Goal: Information Seeking & Learning: Learn about a topic

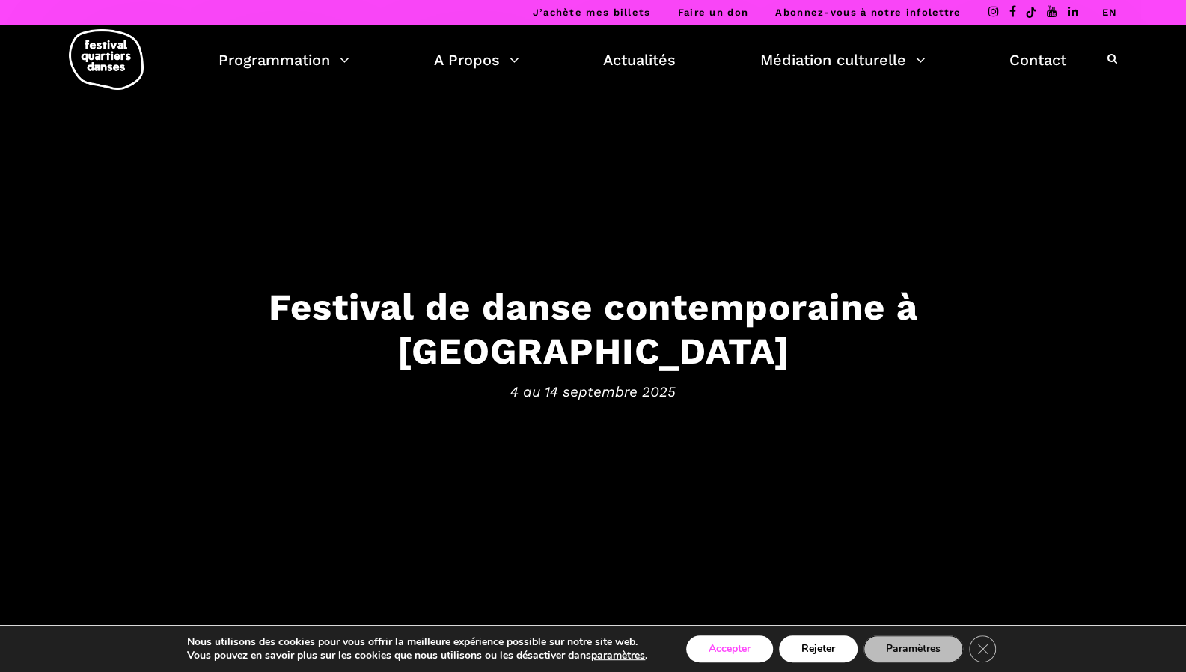
click at [734, 649] on button "Accepter" at bounding box center [729, 649] width 87 height 27
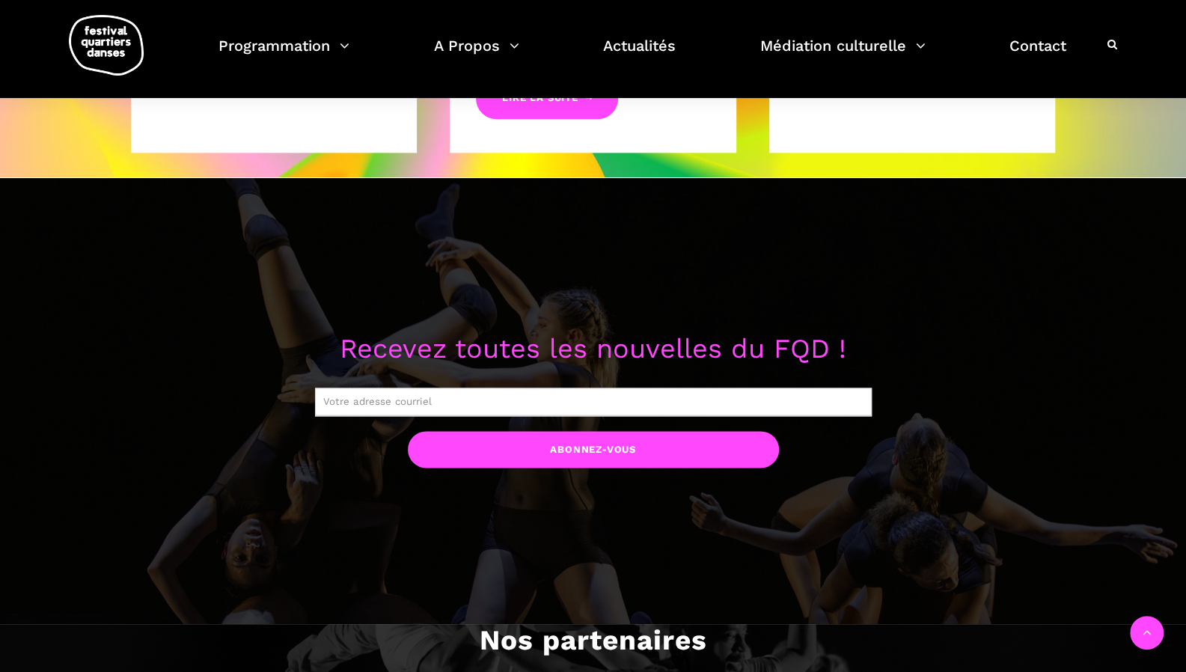
scroll to position [1072, 0]
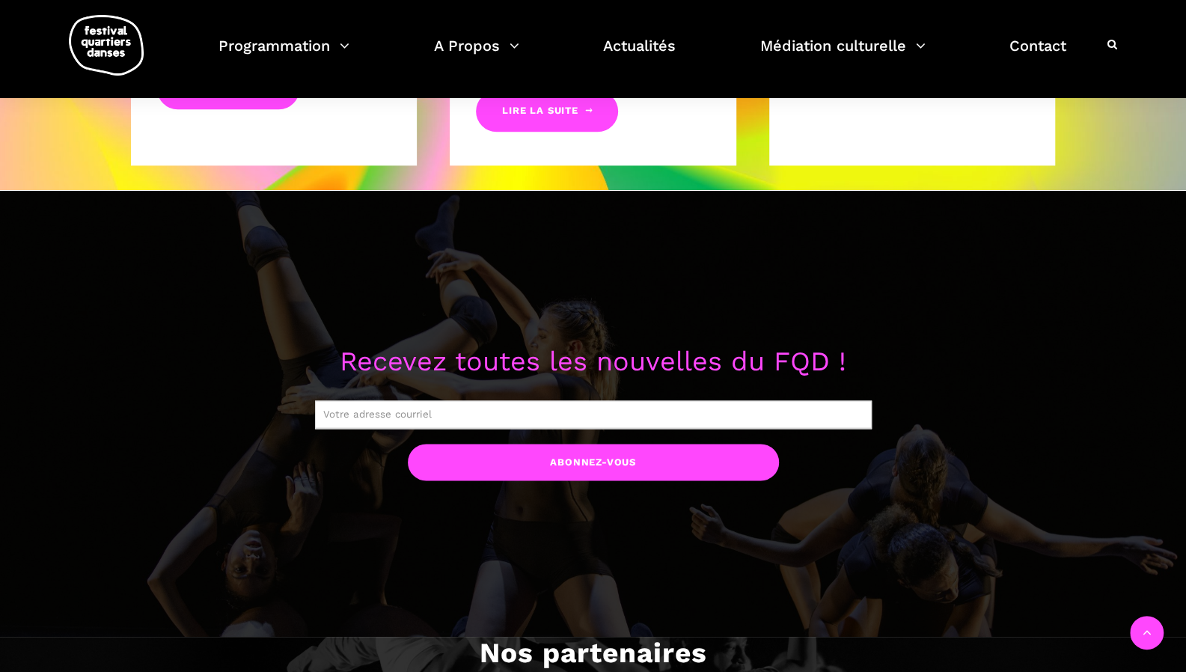
click at [639, 418] on input "text" at bounding box center [593, 414] width 557 height 28
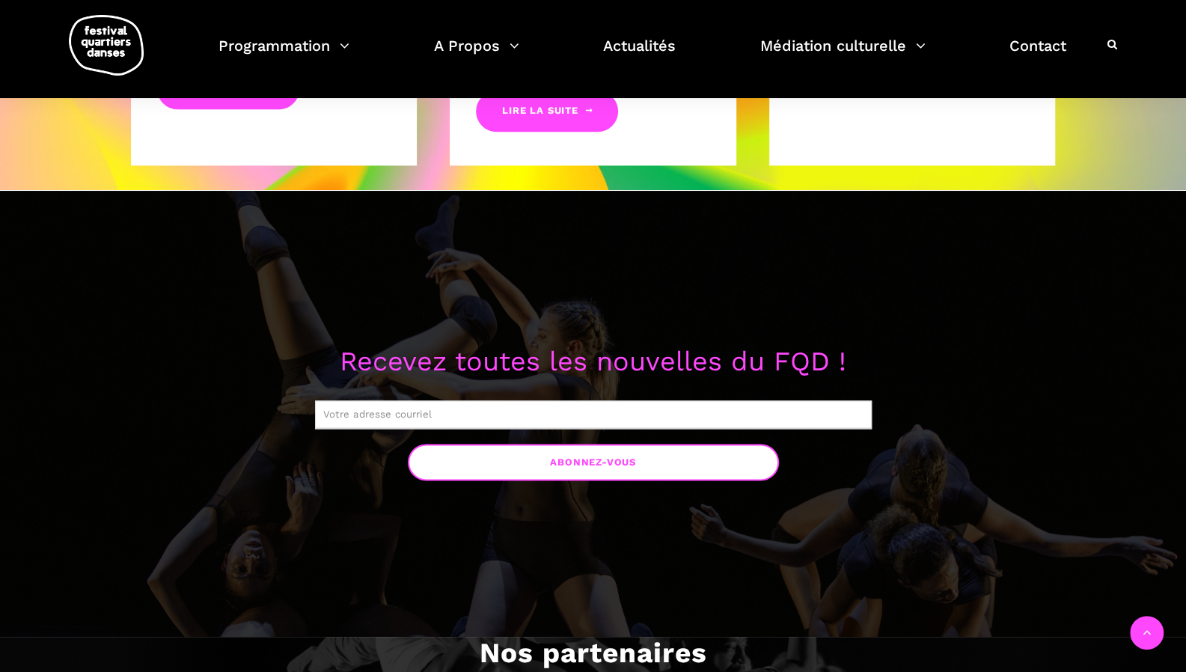
type input "[EMAIL_ADDRESS][DOMAIN_NAME]"
click at [553, 463] on input "Abonnez-vous" at bounding box center [593, 462] width 371 height 37
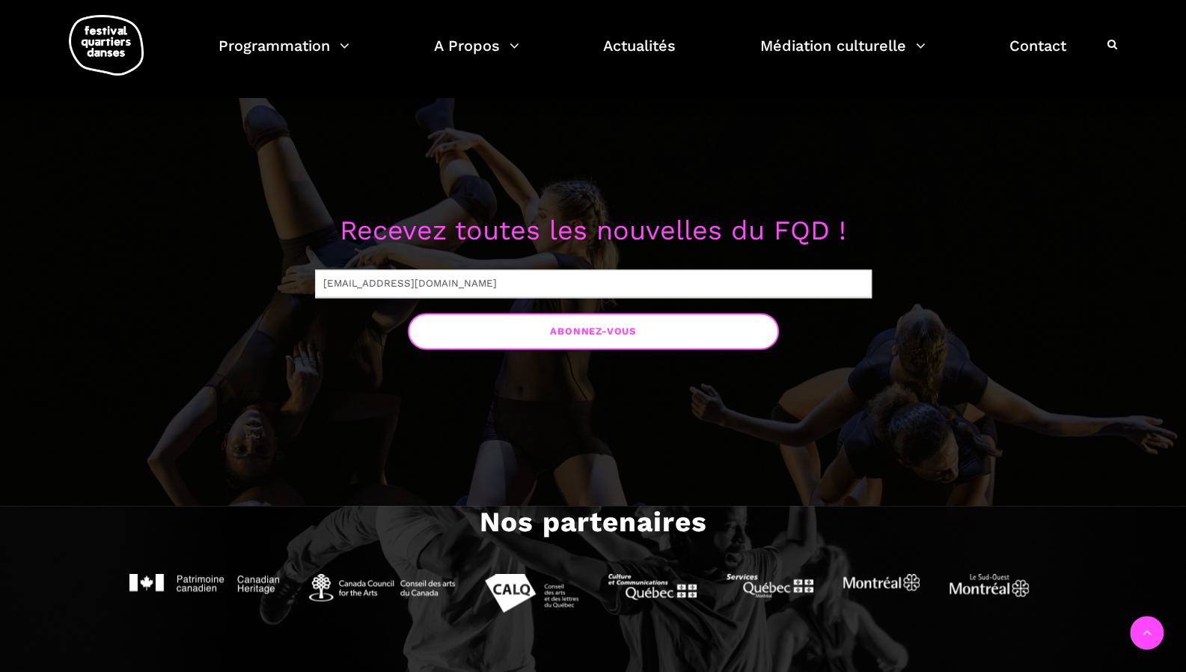
scroll to position [1237, 0]
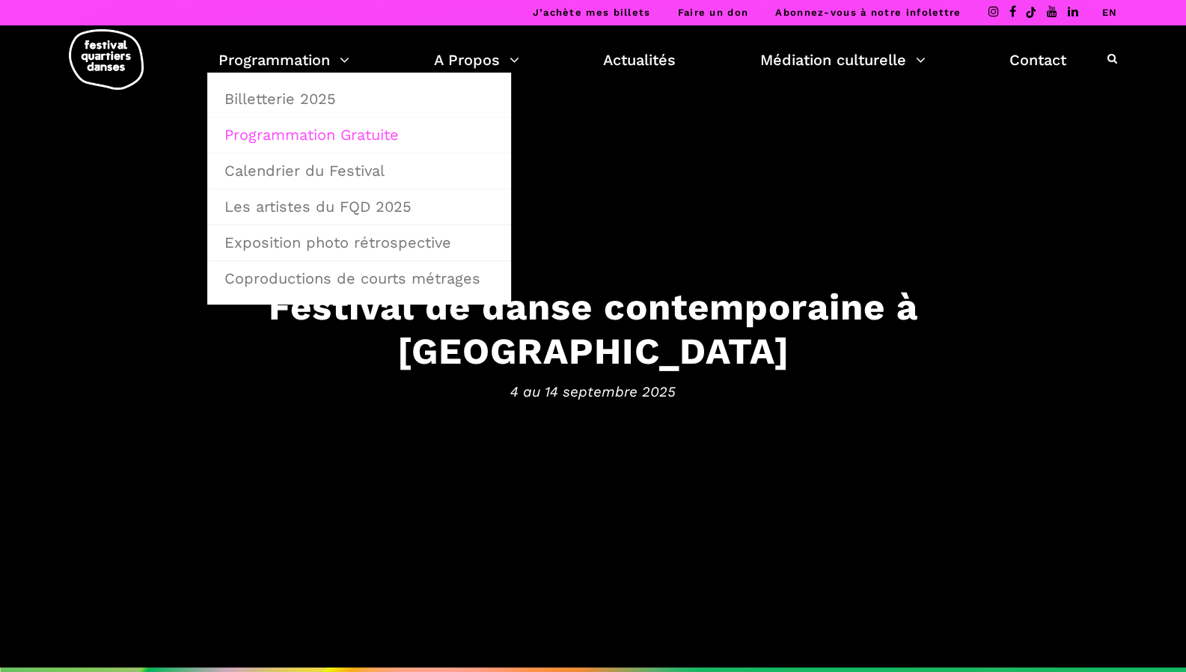
click at [280, 127] on link "Programmation Gratuite" at bounding box center [359, 135] width 287 height 34
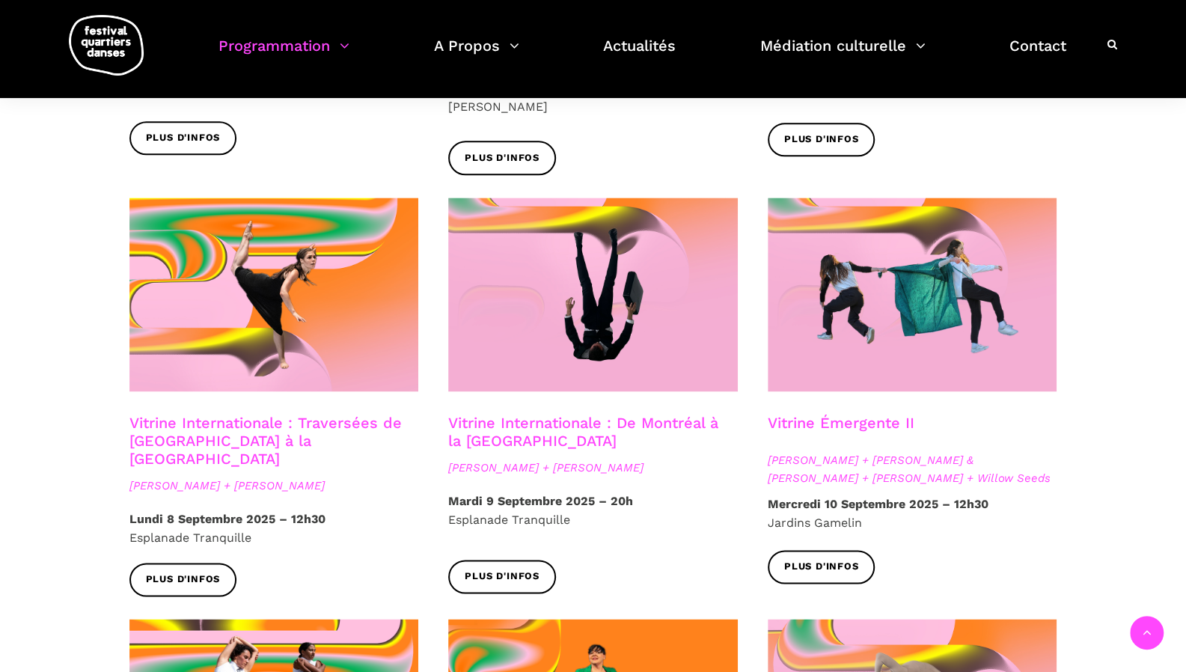
scroll to position [1154, 0]
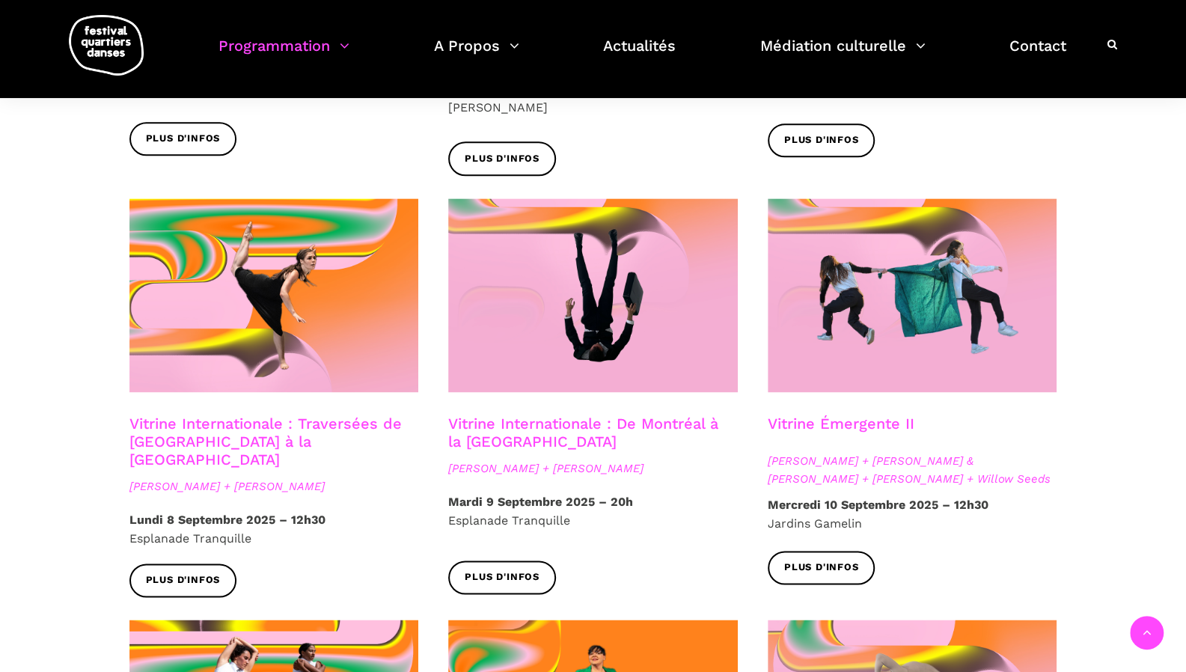
click at [316, 415] on link "Vitrine Internationale : Traversées de Vancouver à la Suède" at bounding box center [266, 442] width 272 height 54
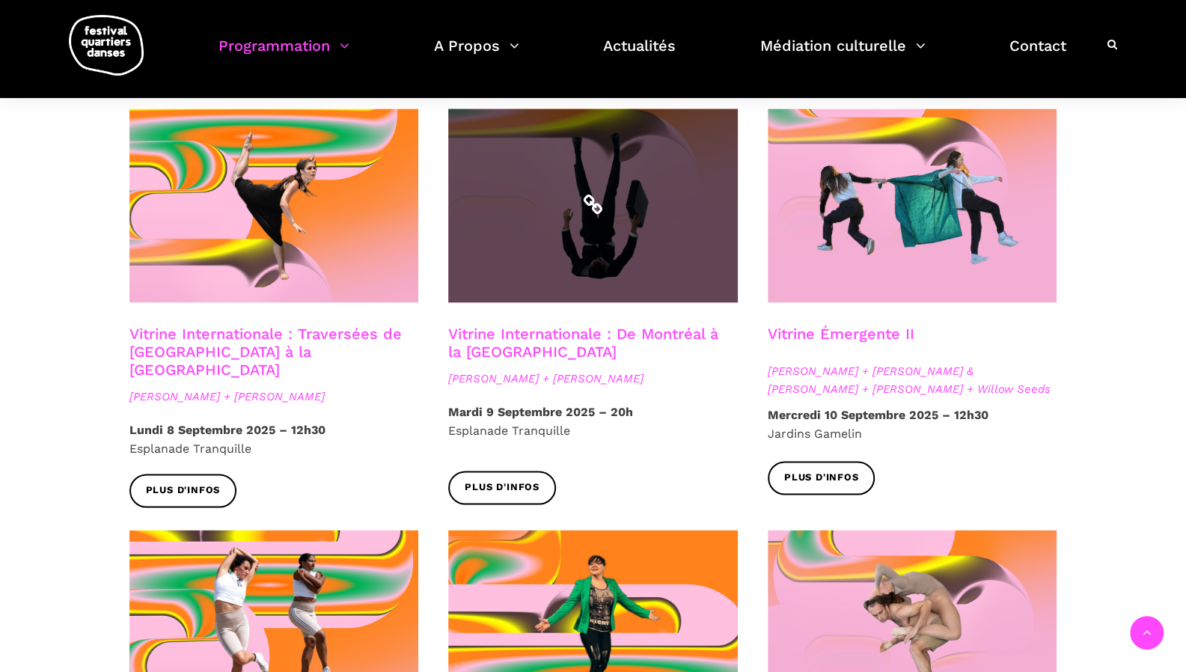
scroll to position [1241, 0]
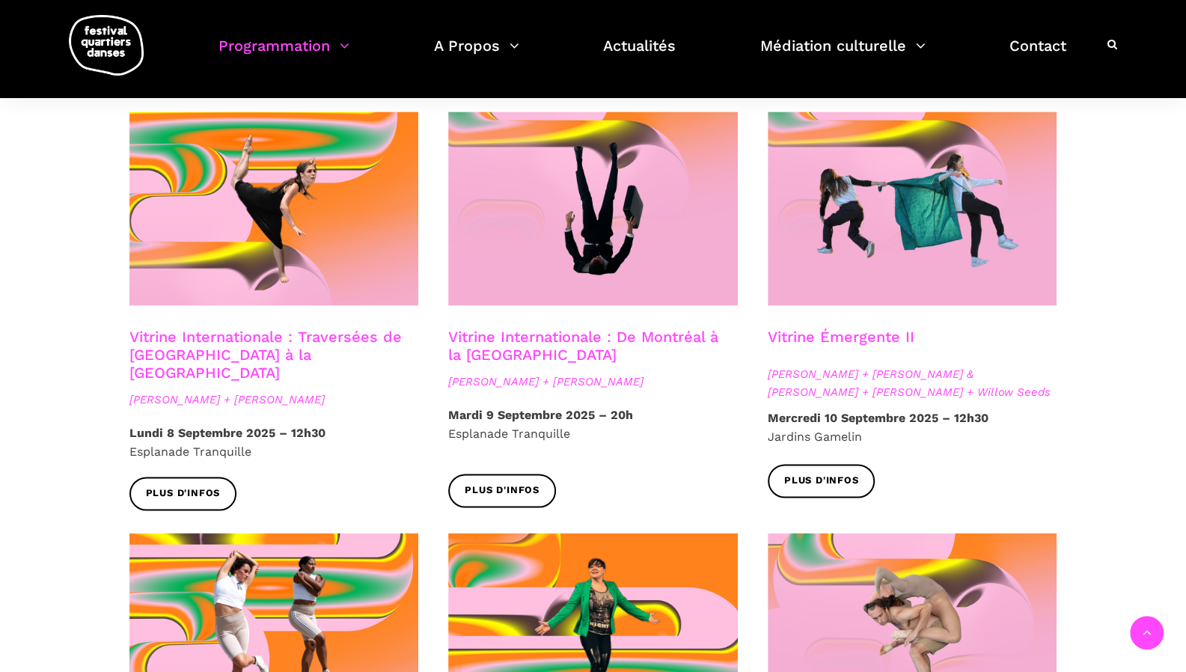
click at [785, 328] on link "Vitrine Émergente II" at bounding box center [841, 337] width 147 height 18
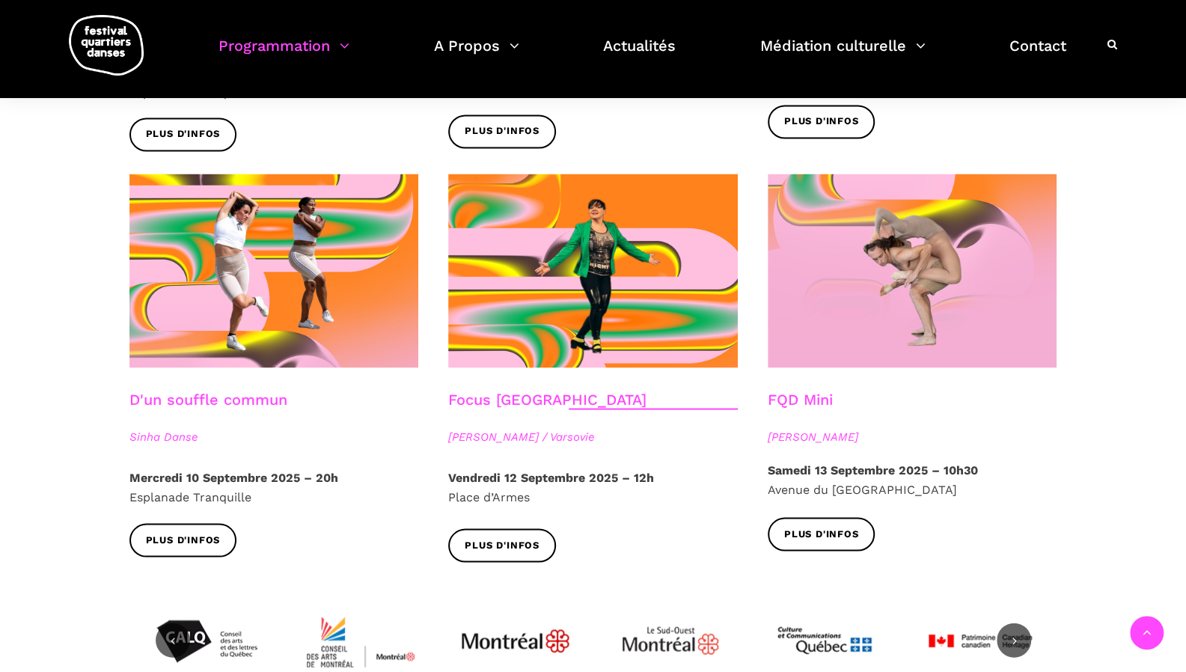
scroll to position [1601, 0]
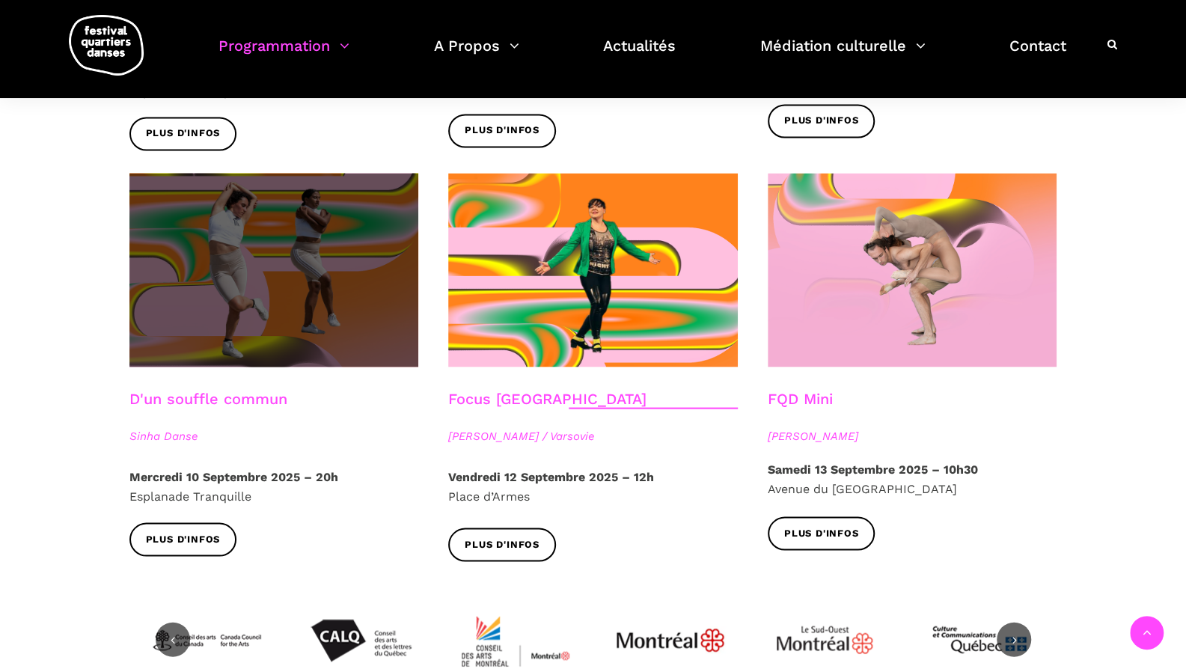
click at [226, 281] on span at bounding box center [275, 270] width 290 height 194
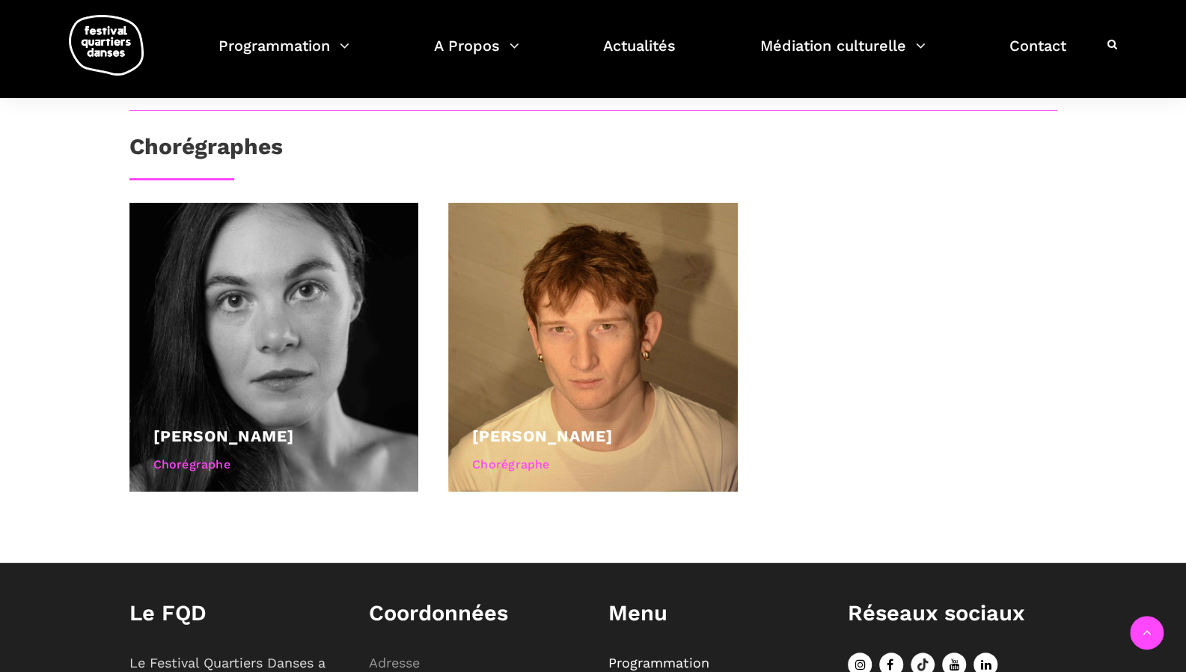
scroll to position [655, 0]
click at [314, 399] on div at bounding box center [275, 347] width 290 height 290
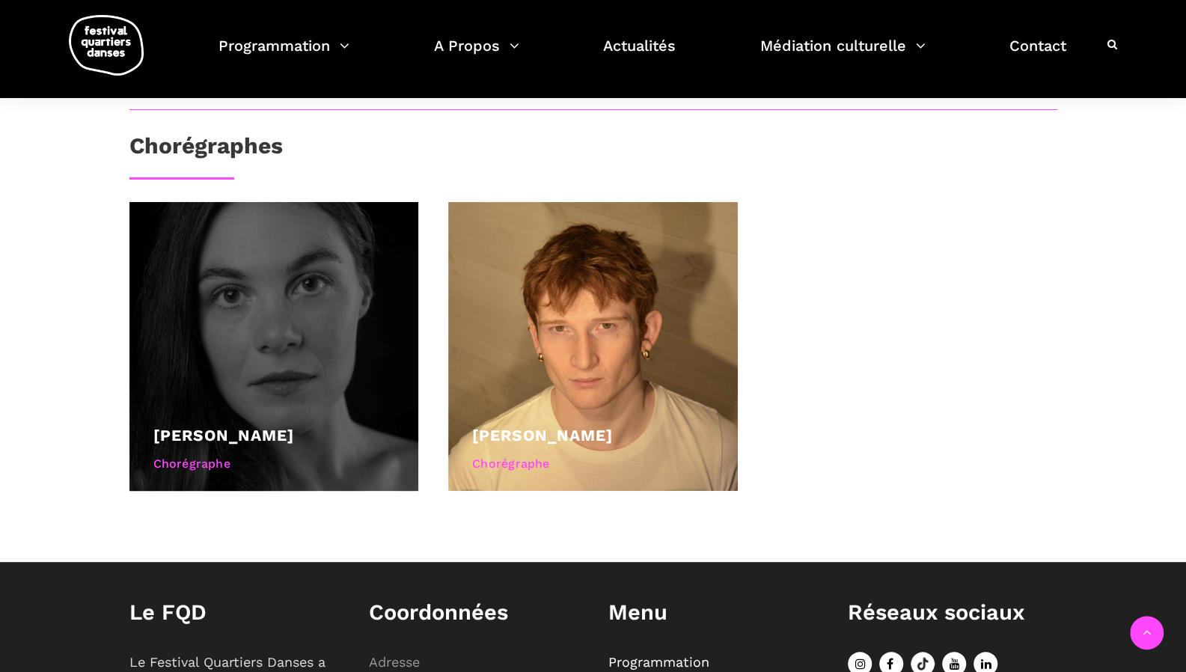
click at [289, 365] on div at bounding box center [275, 347] width 290 height 290
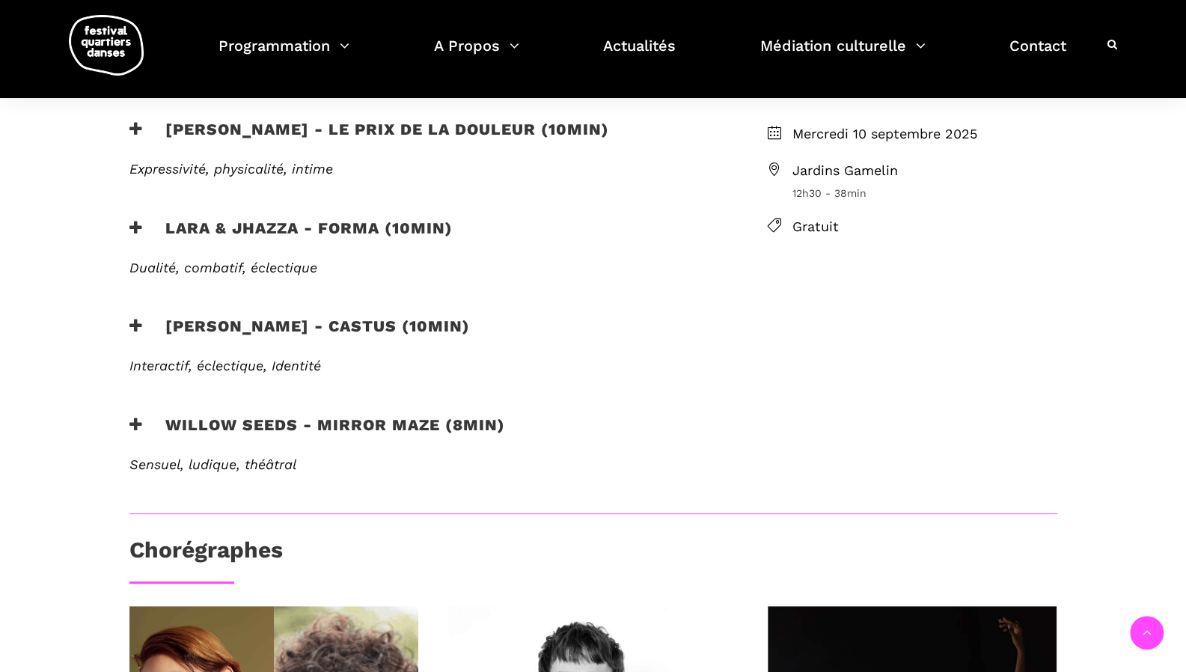
scroll to position [495, 0]
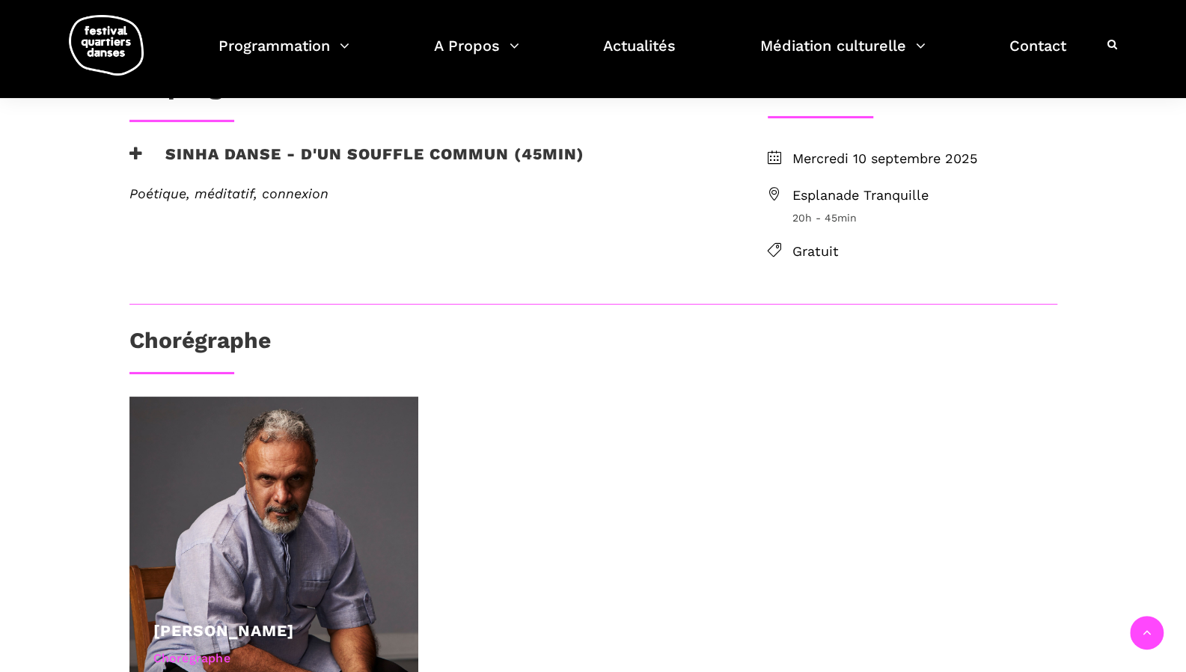
scroll to position [374, 0]
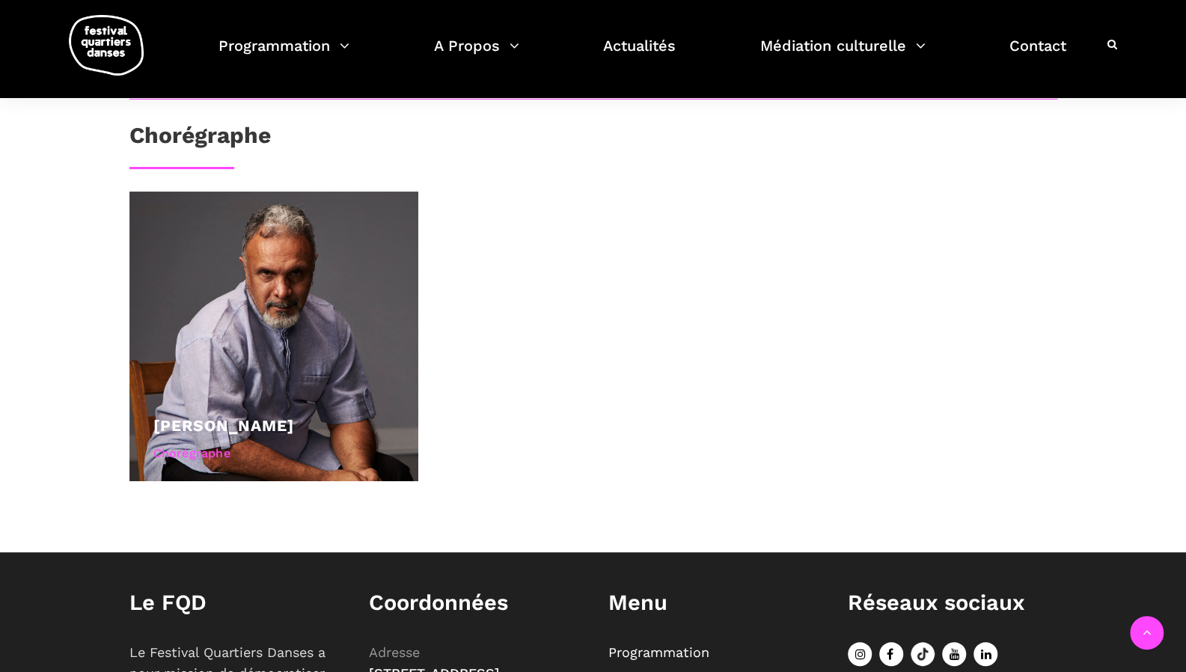
click at [590, 441] on div "[PERSON_NAME] Chorégraphe" at bounding box center [594, 352] width 958 height 320
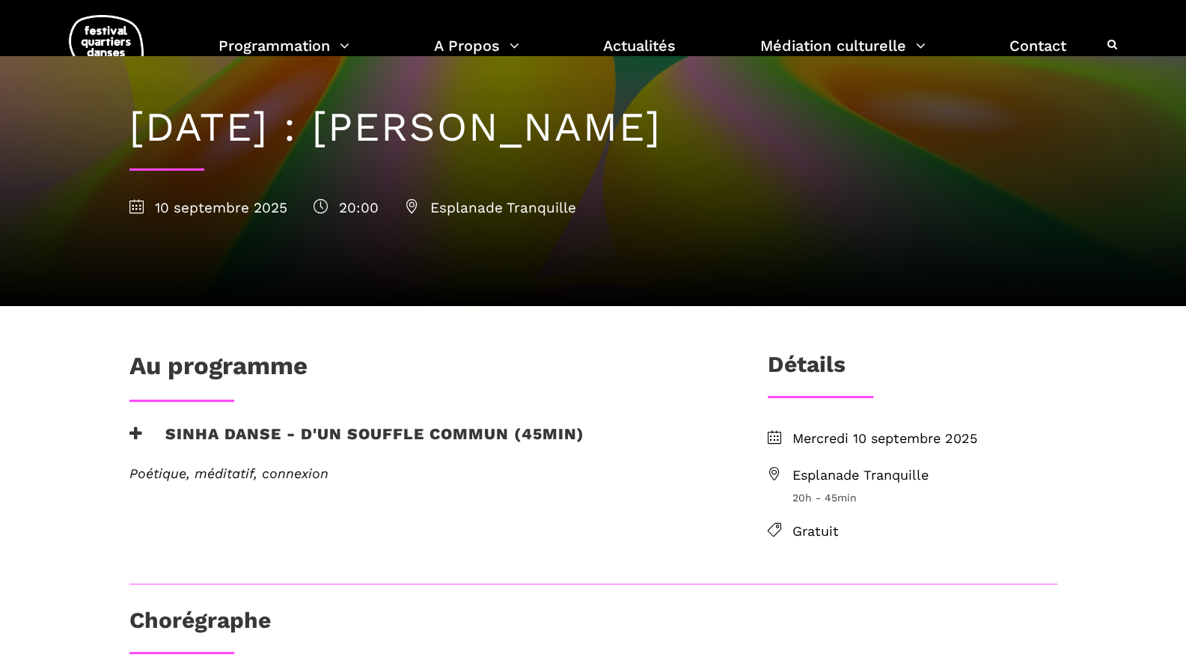
scroll to position [0, 0]
